Goal: Task Accomplishment & Management: Complete application form

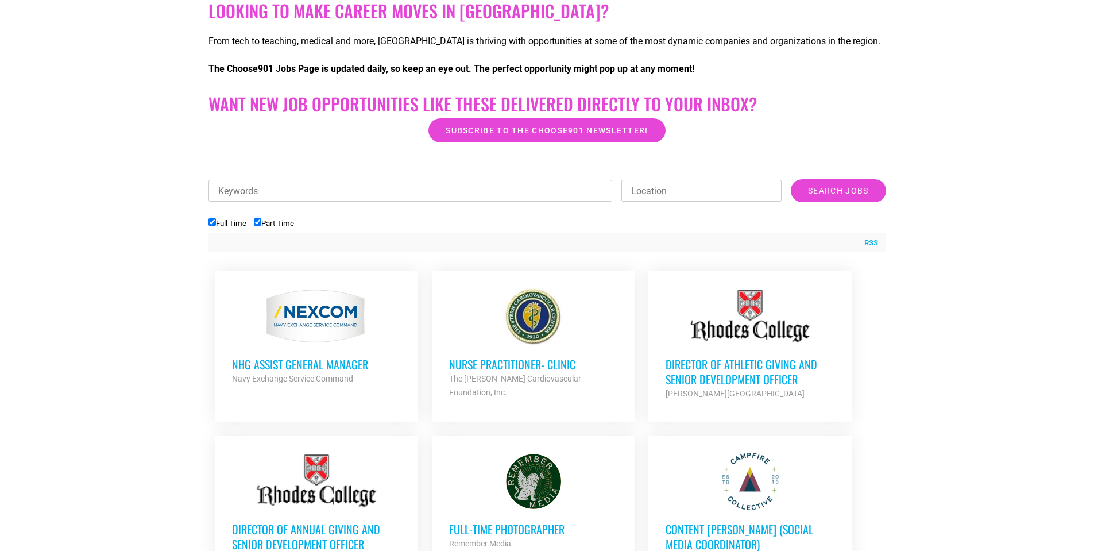
scroll to position [287, 0]
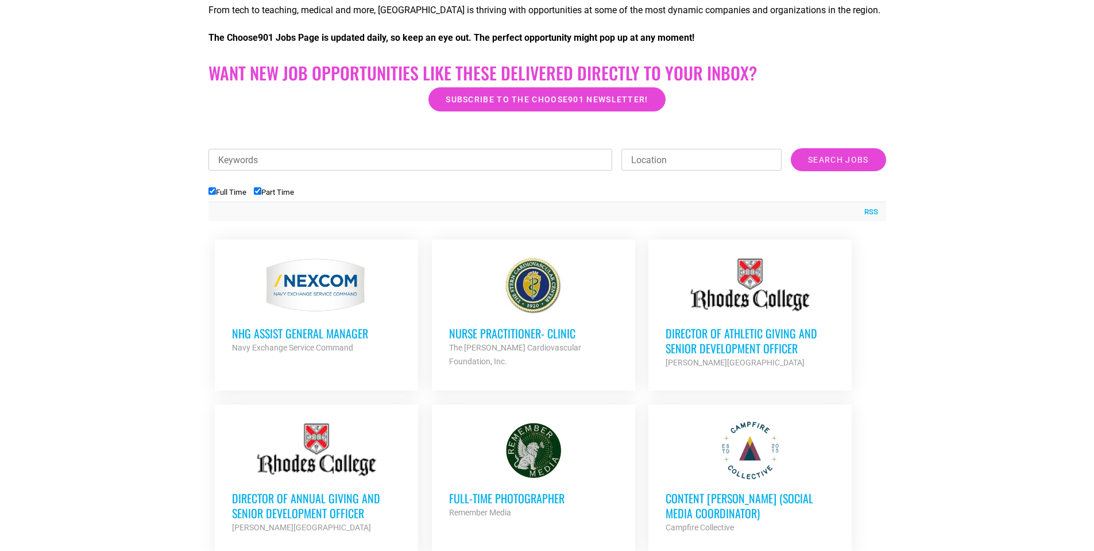
click at [261, 192] on input "Part Time" at bounding box center [257, 190] width 7 height 7
checkbox input "false"
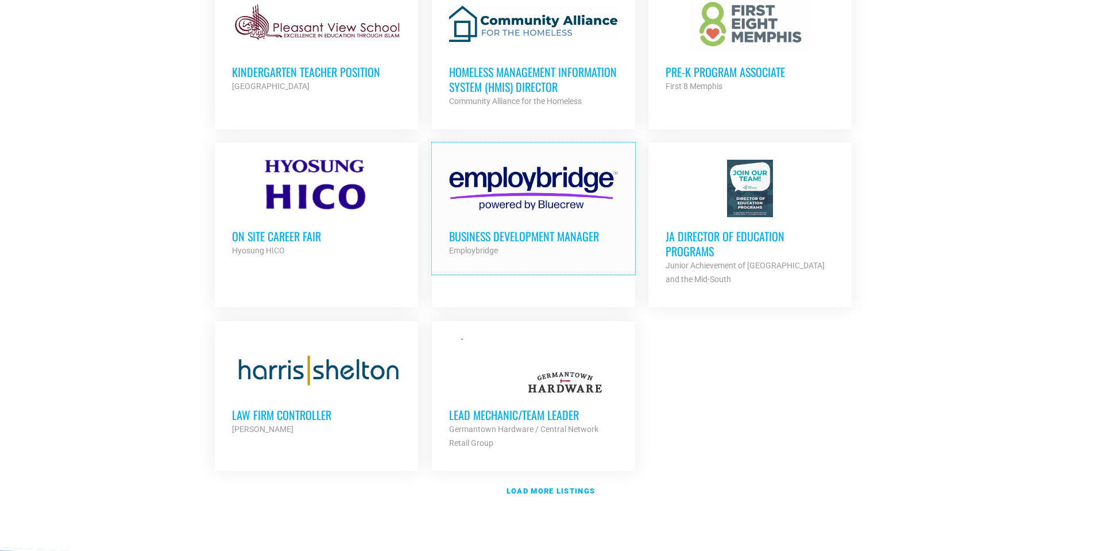
scroll to position [1263, 0]
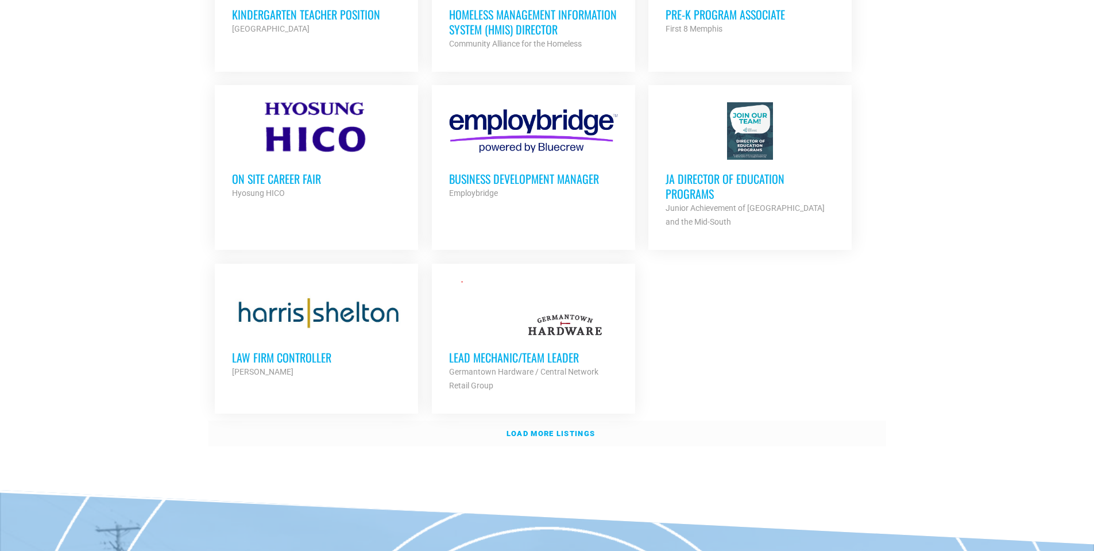
click at [527, 433] on link "Load more listings" at bounding box center [546, 433] width 677 height 26
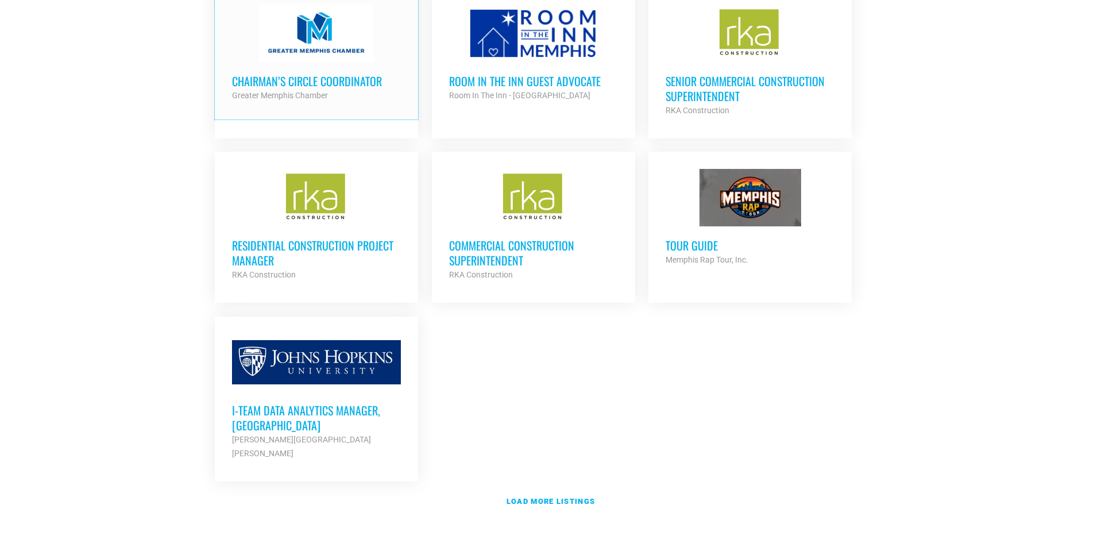
scroll to position [2411, 0]
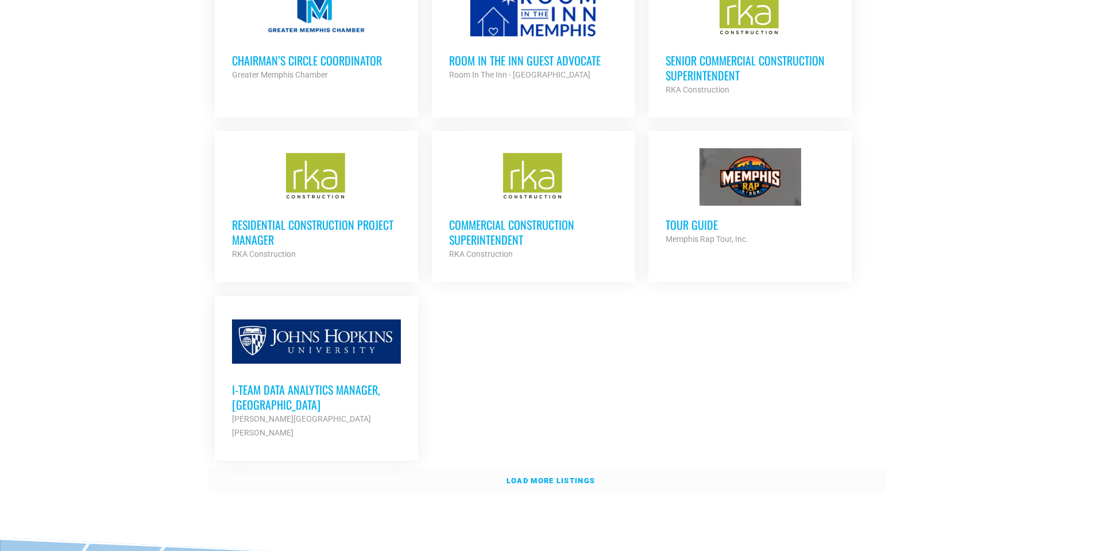
click at [524, 476] on strong "Load more listings" at bounding box center [550, 480] width 88 height 9
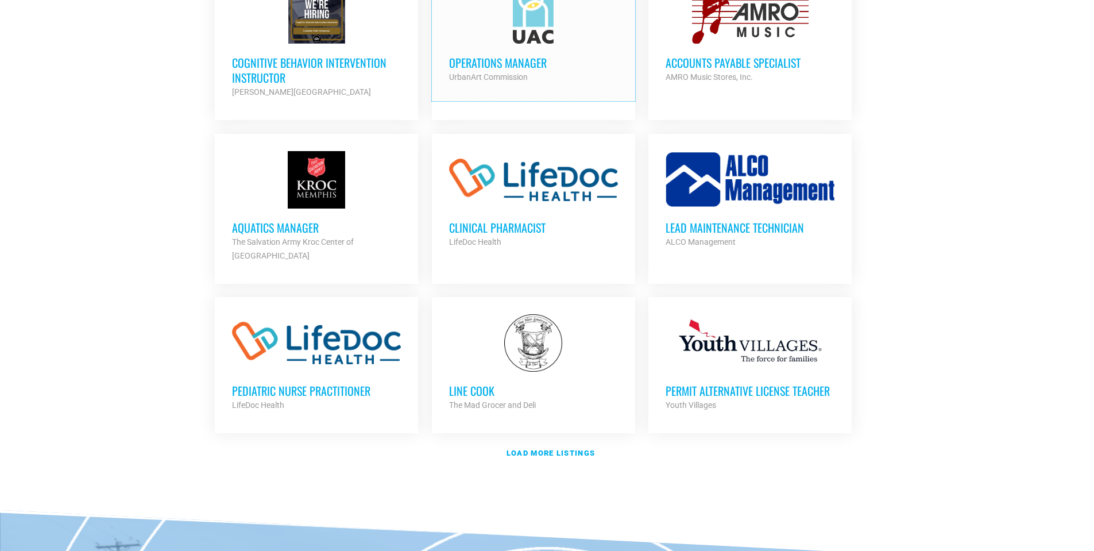
scroll to position [3444, 0]
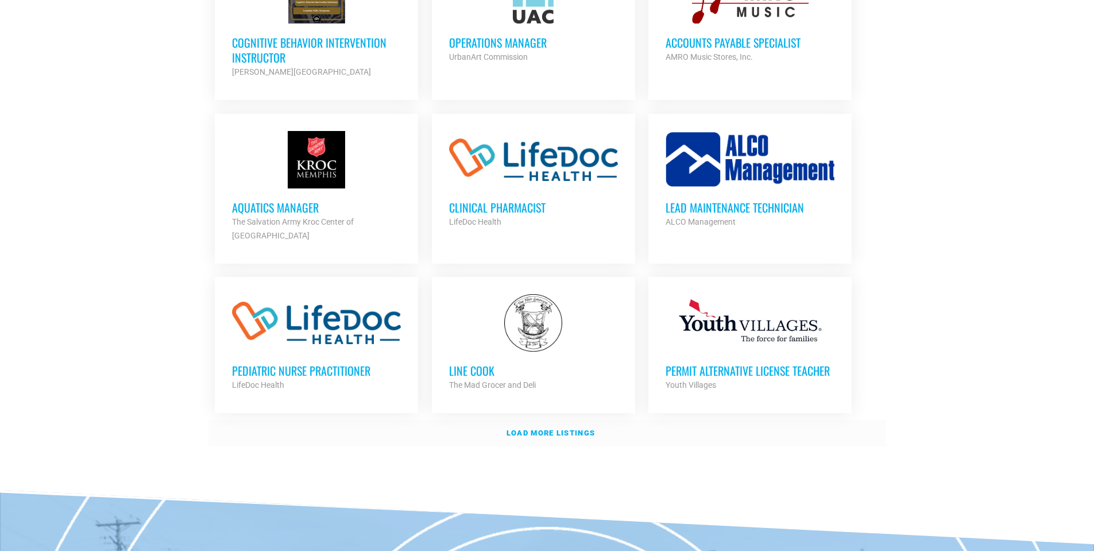
click at [533, 428] on strong "Load more listings" at bounding box center [550, 432] width 88 height 9
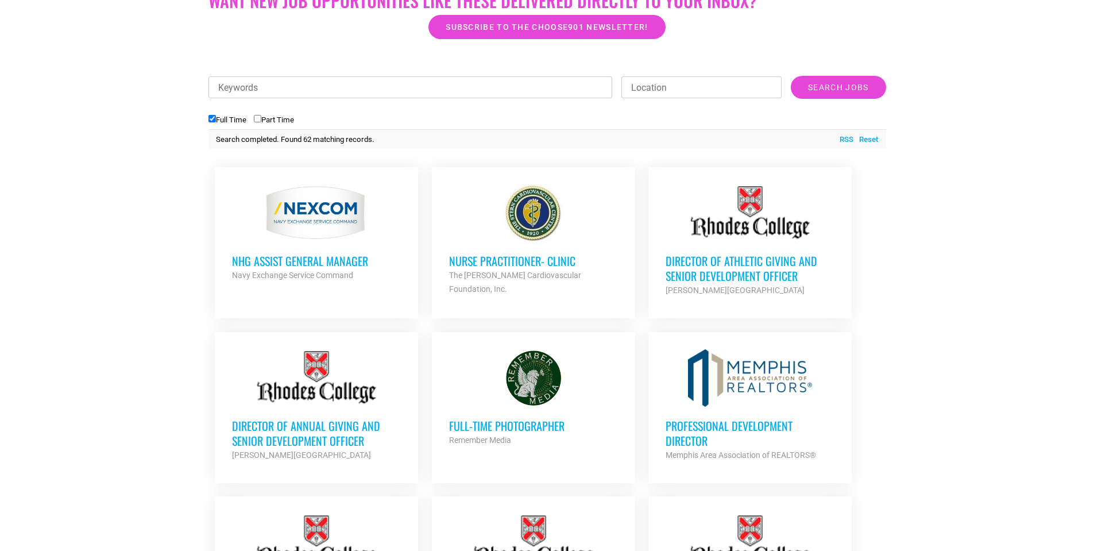
scroll to position [407, 0]
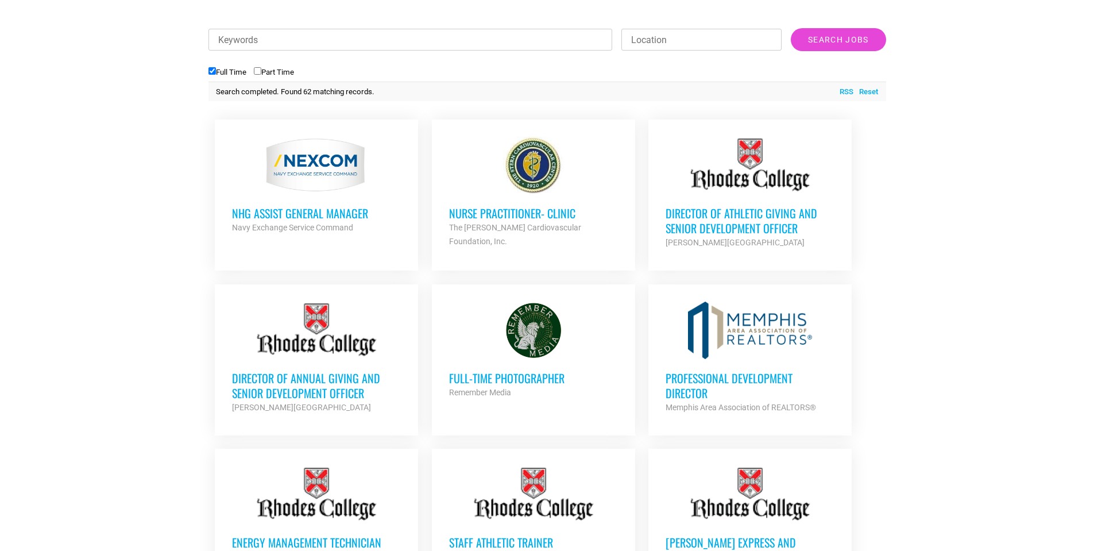
click at [756, 215] on h3 "Director of Athletic Giving and Senior Development Officer" at bounding box center [749, 221] width 169 height 30
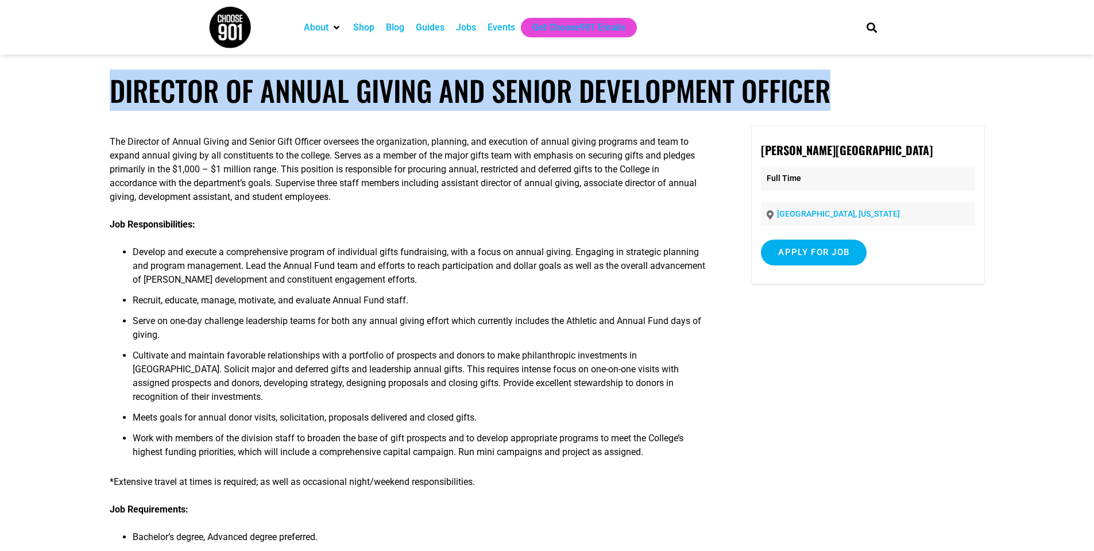
drag, startPoint x: 113, startPoint y: 88, endPoint x: 829, endPoint y: 83, distance: 716.4
click at [829, 83] on h1 "Director of Annual Giving and Senior Development Officer" at bounding box center [547, 90] width 875 height 34
copy h1 "Director of Annual Giving and Senior Development Officer"
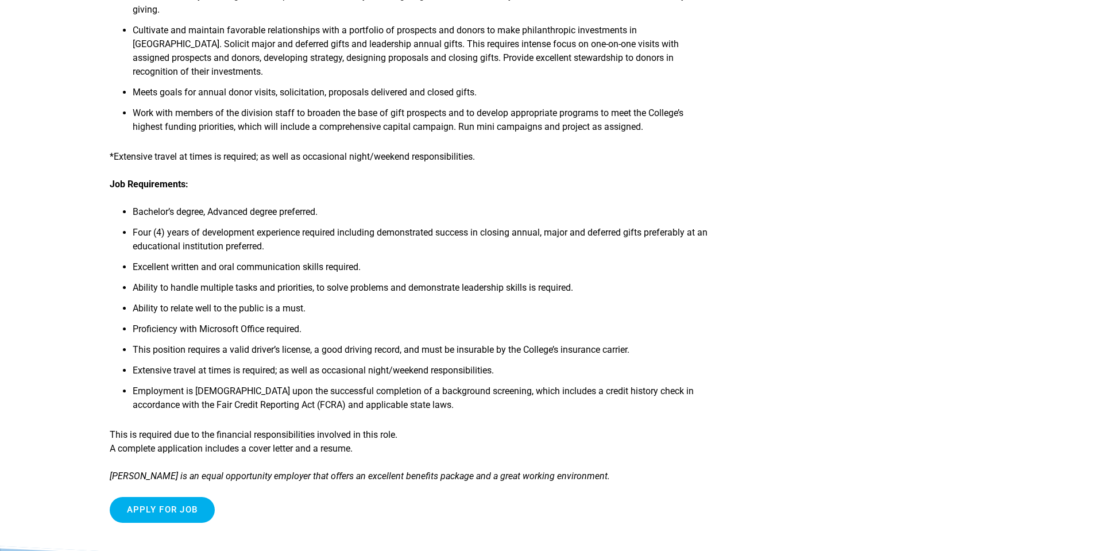
scroll to position [344, 0]
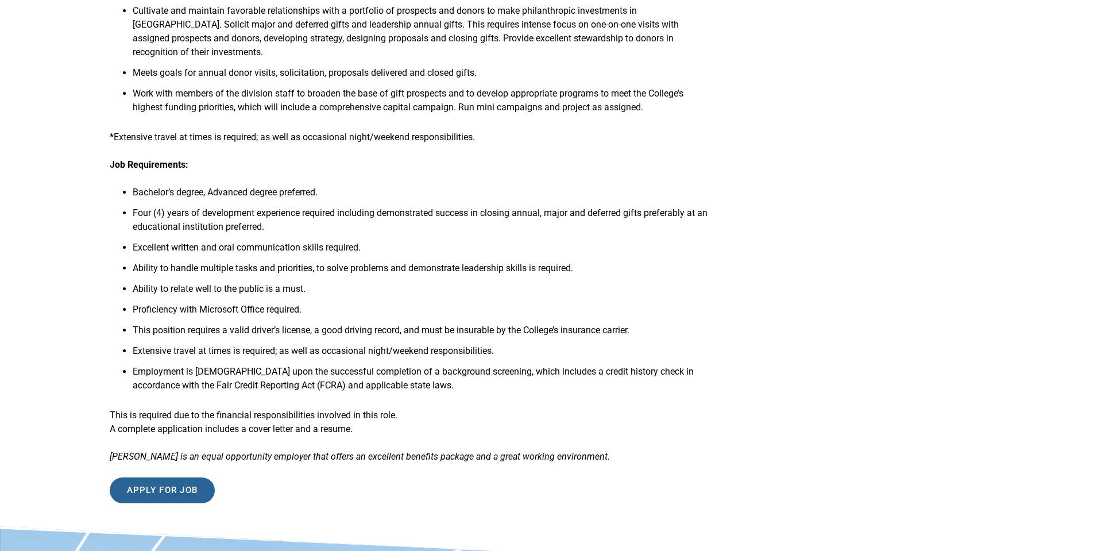
click at [181, 481] on input "Apply for job" at bounding box center [163, 490] width 106 height 26
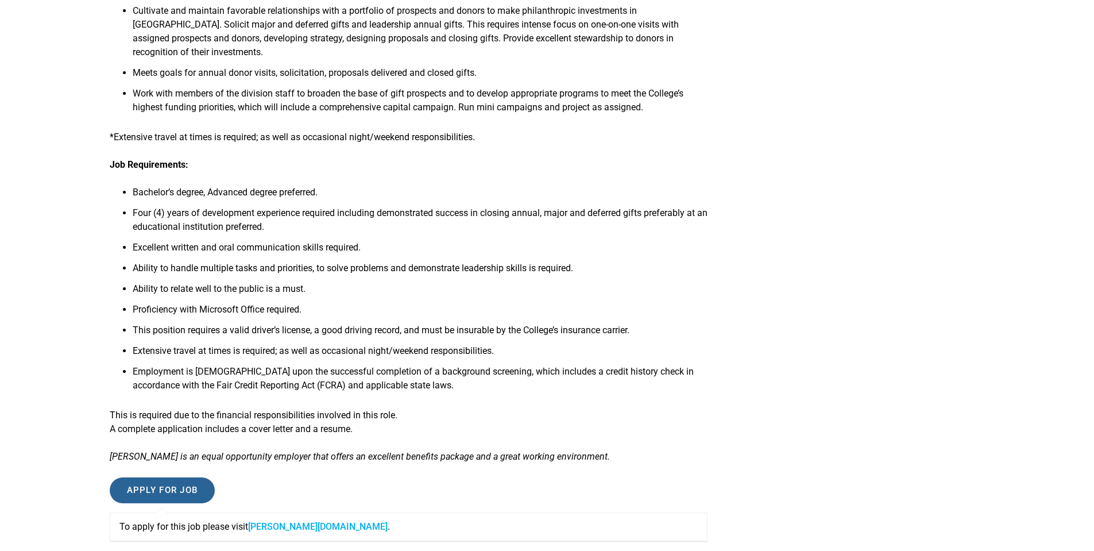
scroll to position [402, 0]
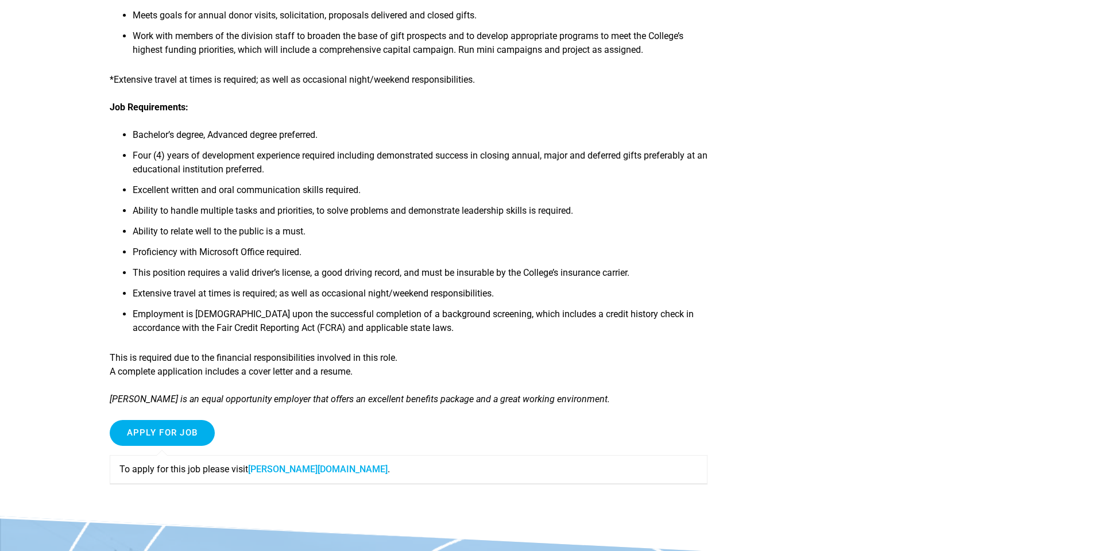
click at [328, 463] on link "rhodes.wd5.myworkdayjobs.com" at bounding box center [317, 468] width 139 height 11
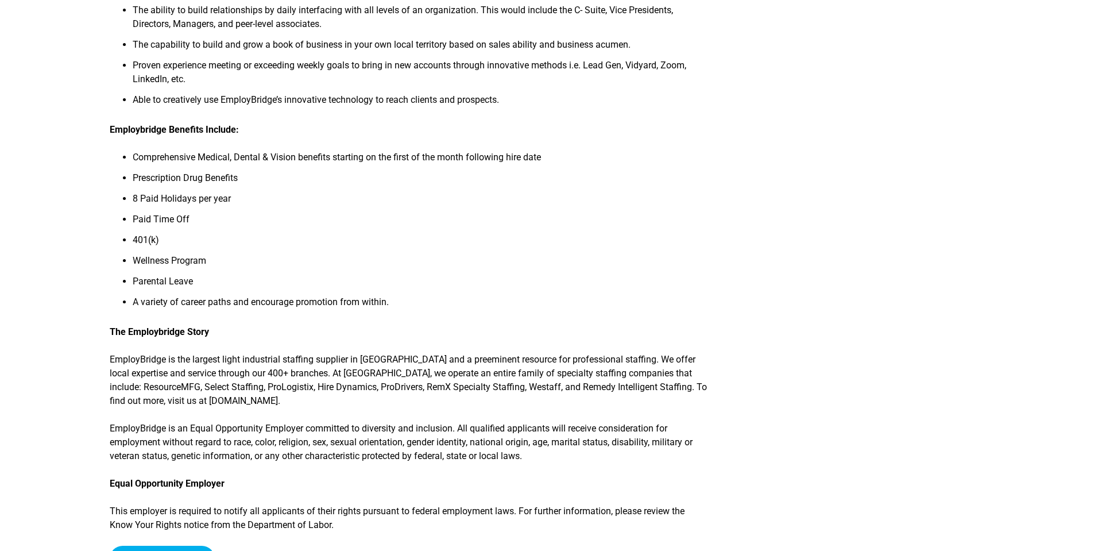
scroll to position [574, 0]
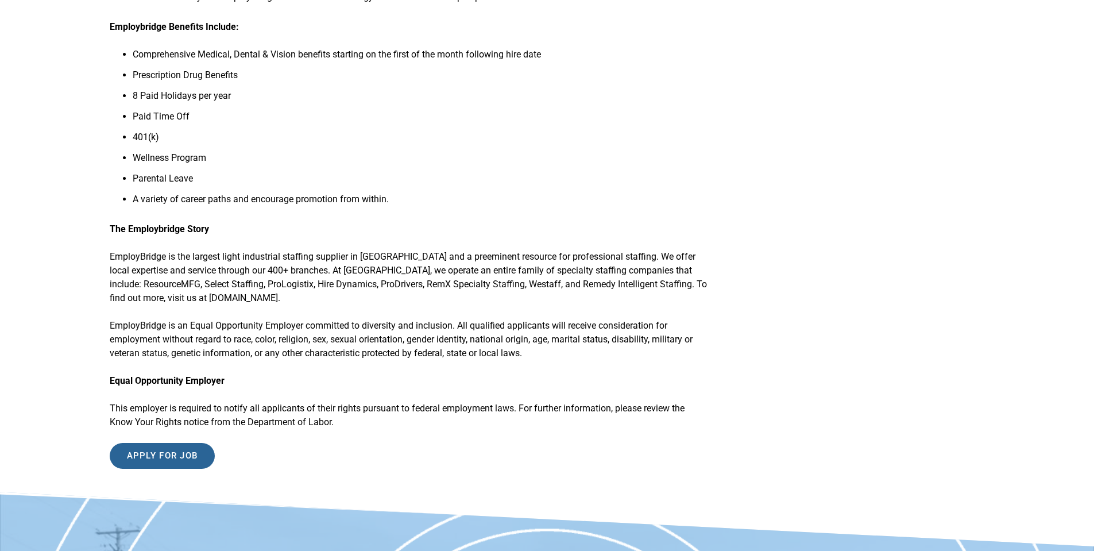
click at [161, 456] on input "Apply for job" at bounding box center [163, 456] width 106 height 26
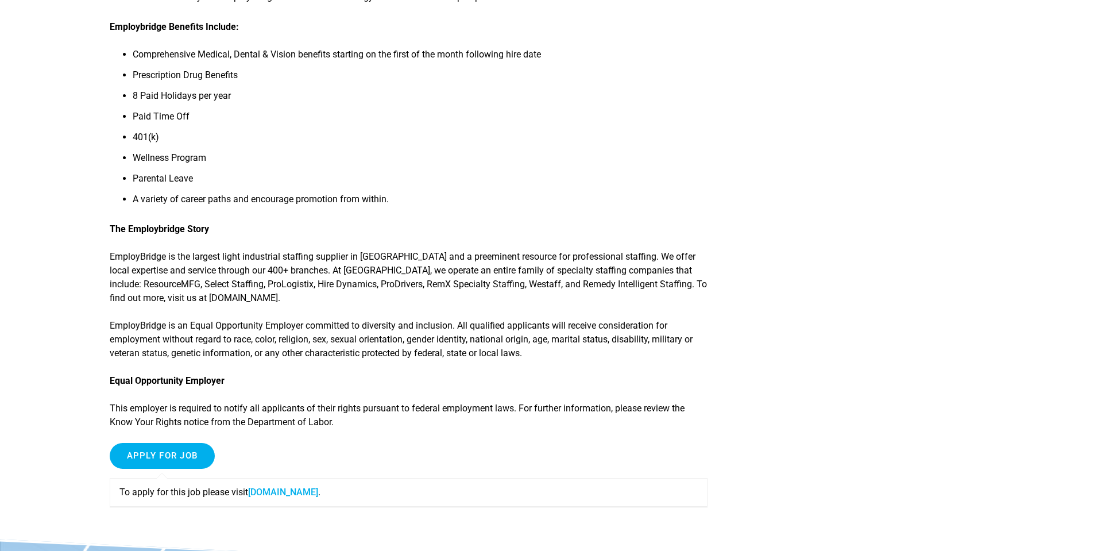
click at [278, 490] on link "tinyurl.com" at bounding box center [283, 491] width 70 height 11
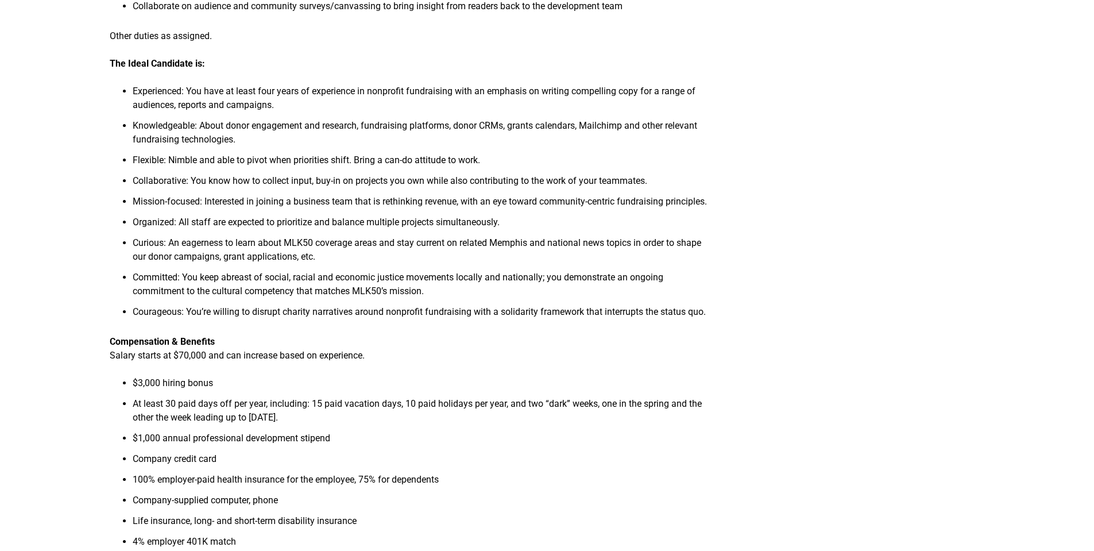
scroll to position [1033, 0]
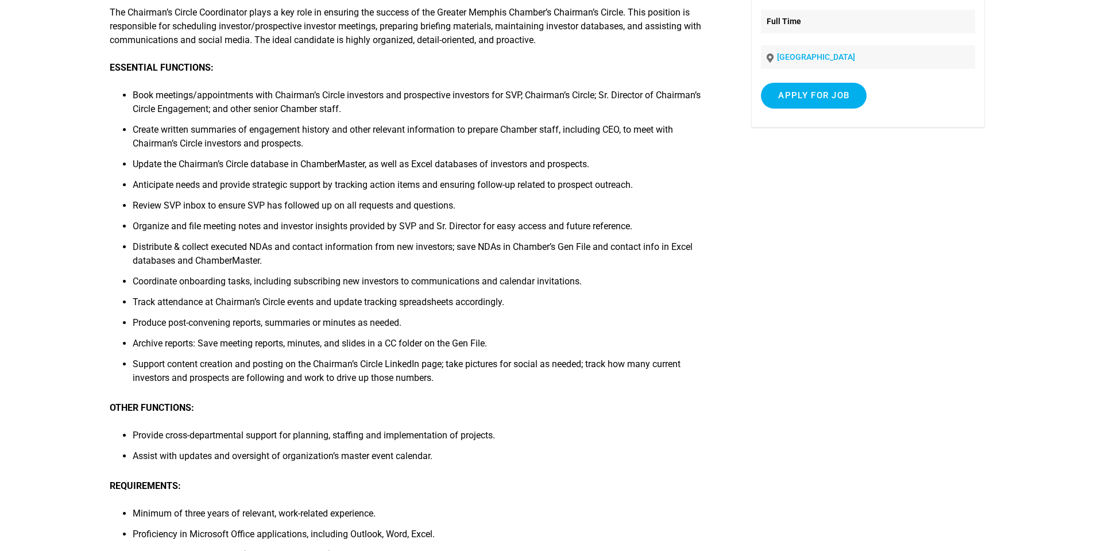
scroll to position [115, 0]
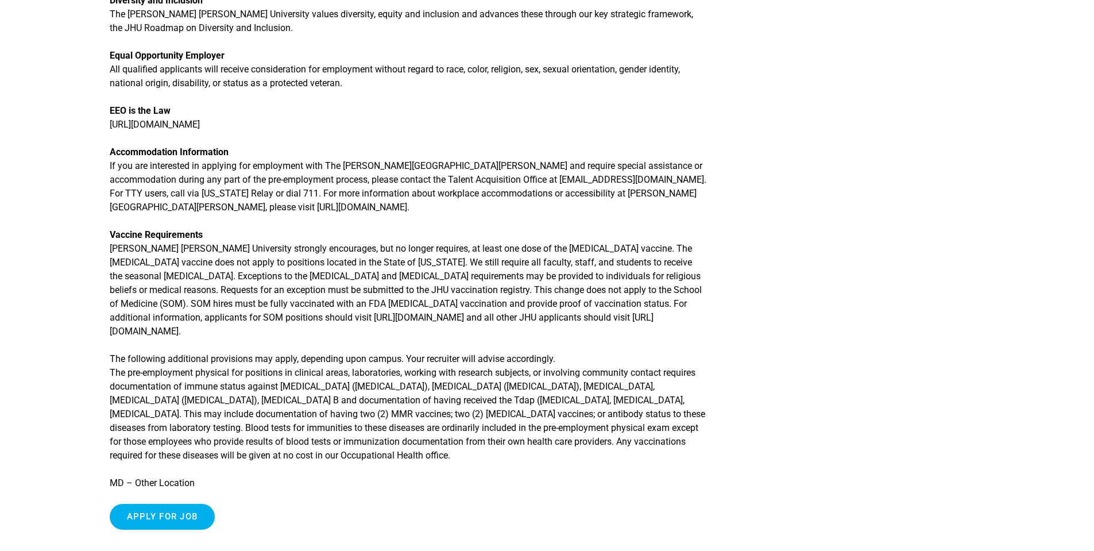
scroll to position [1780, 0]
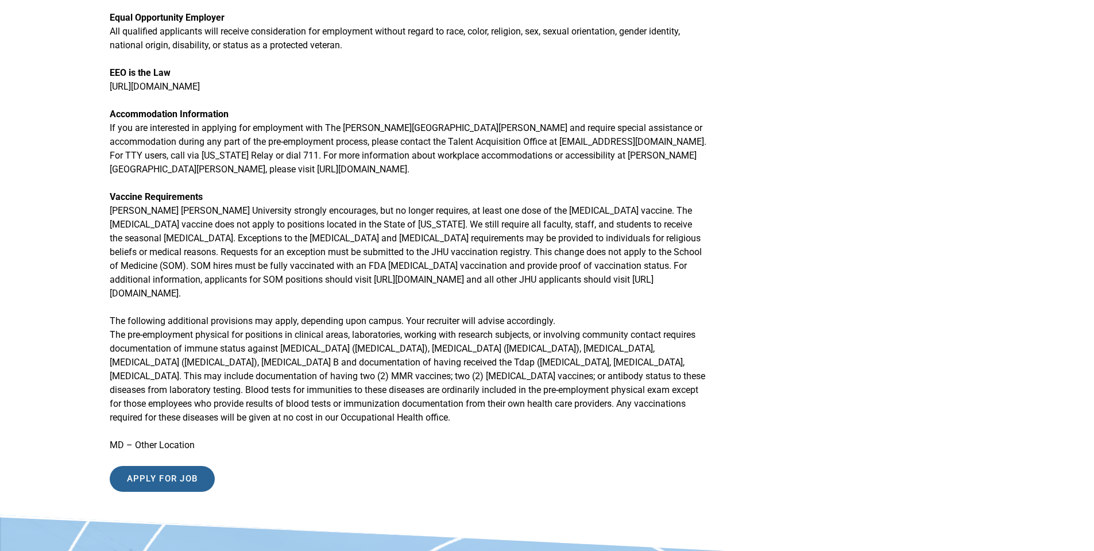
click at [159, 479] on input "Apply for job" at bounding box center [163, 479] width 106 height 26
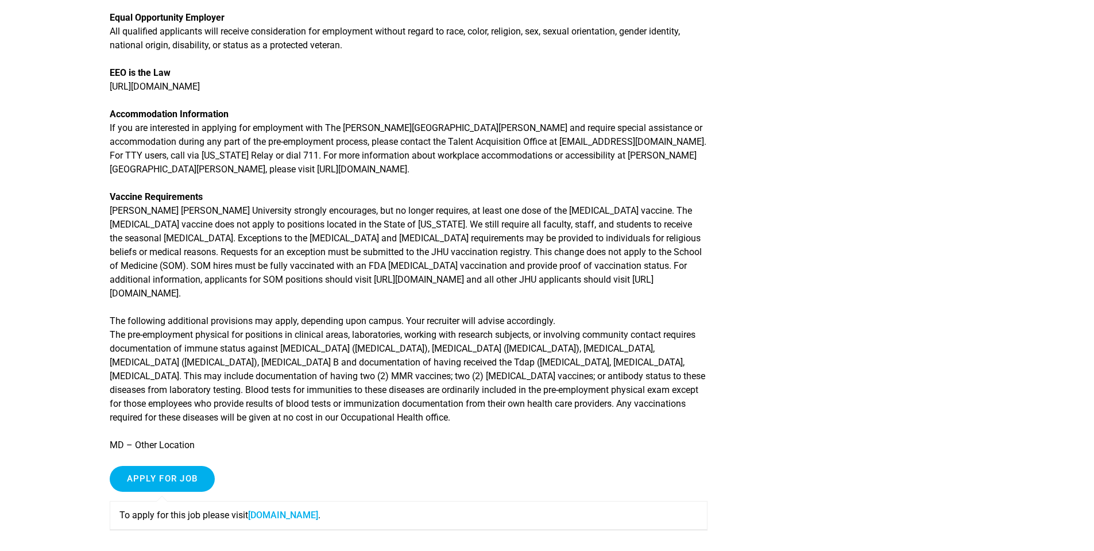
click at [271, 515] on link "jobs.jhu.edu" at bounding box center [283, 514] width 70 height 11
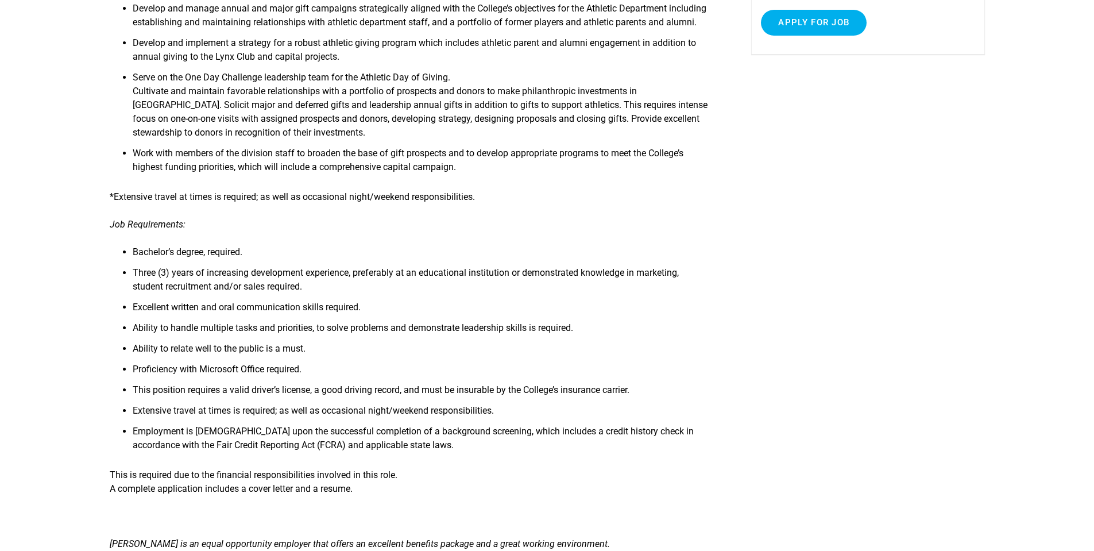
scroll to position [287, 0]
